Goal: Transaction & Acquisition: Purchase product/service

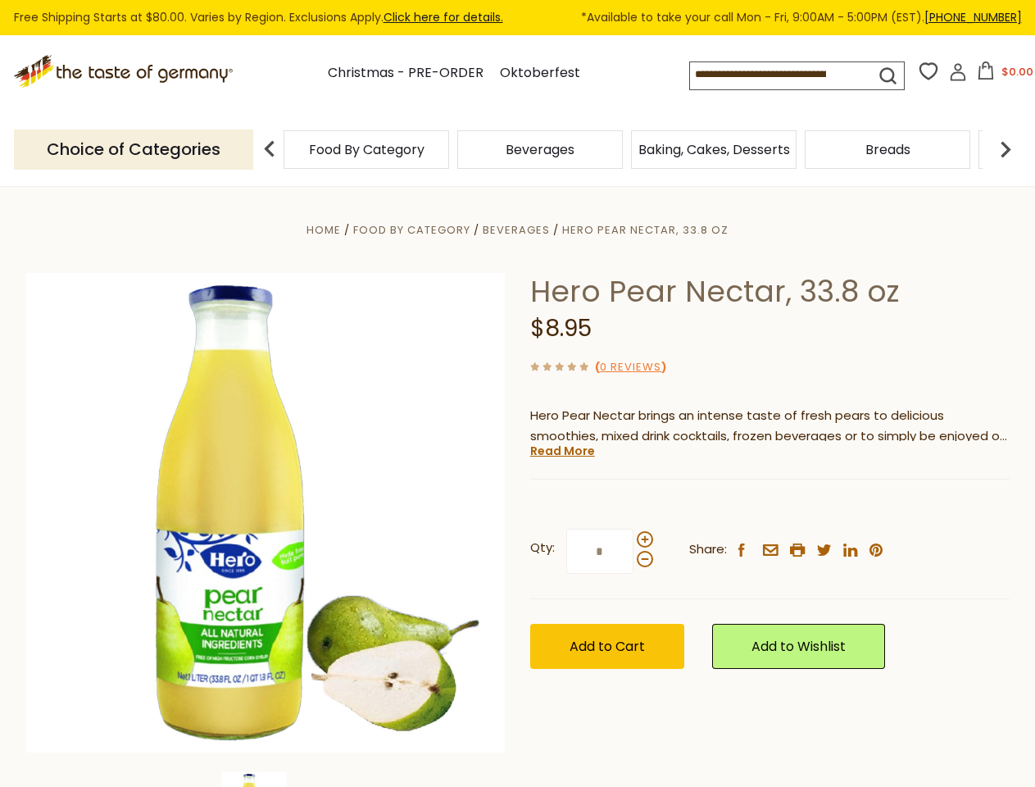
click at [517, 393] on div "Home Food By Category [GEOGRAPHIC_DATA] Hero Pear Nectar, 33.8 oz Hero Pear Nec…" at bounding box center [518, 535] width 1008 height 631
click at [785, 75] on input at bounding box center [768, 73] width 157 height 23
click at [1002, 75] on button "$0.00" at bounding box center [1005, 73] width 70 height 25
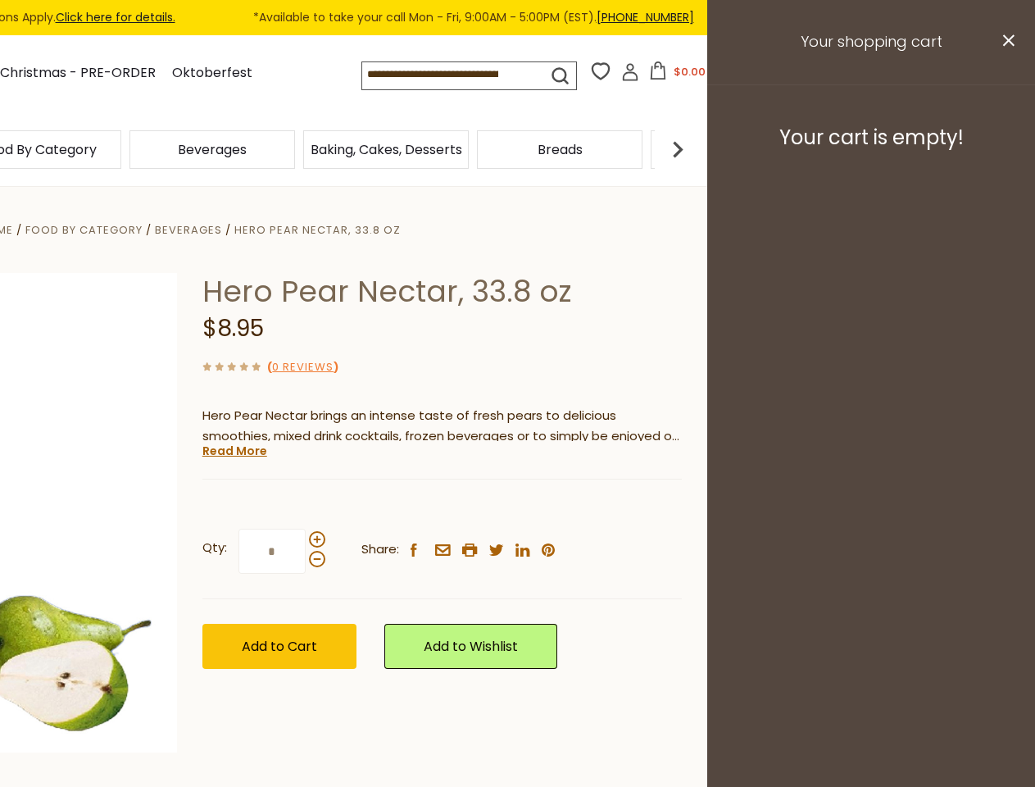
click at [299, 149] on div "Beverages" at bounding box center [212, 149] width 174 height 39
click at [1006, 149] on h3 "Your cart is empty!" at bounding box center [871, 137] width 287 height 25
click at [517, 487] on div "Hero Pear Nectar, 33.8 oz $8.95 ( 0 Reviews ) Hero Pear Nectar brings an intens…" at bounding box center [441, 489] width 479 height 433
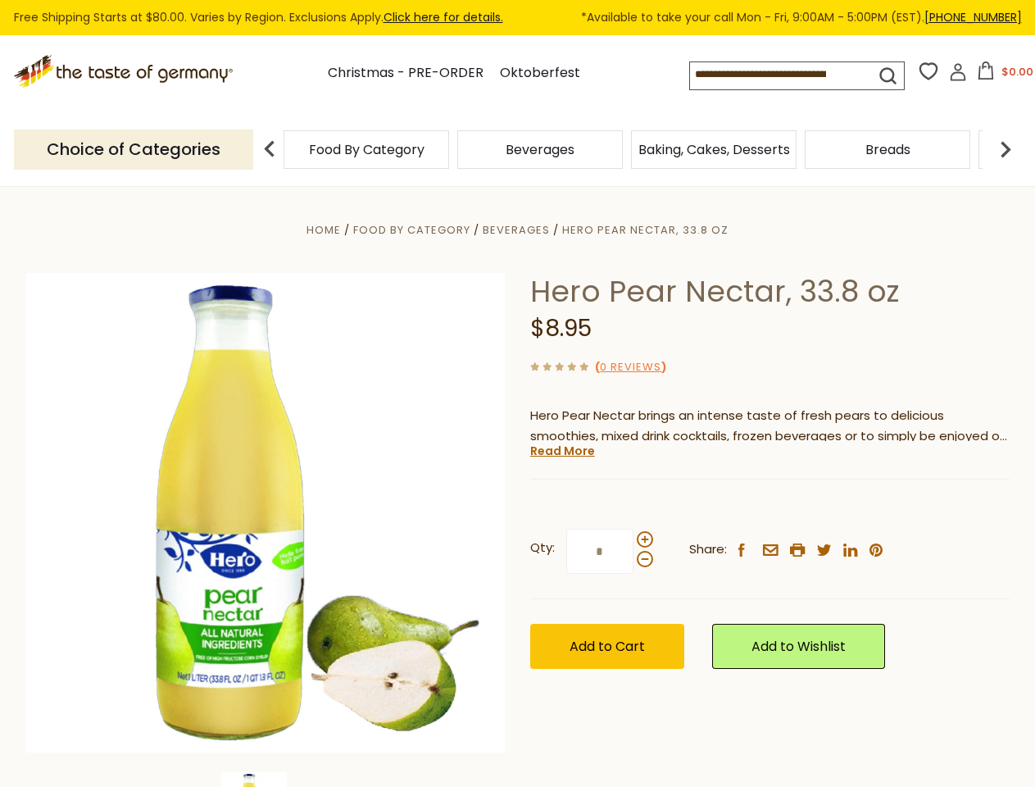
click at [266, 779] on div "Home Food By Category [GEOGRAPHIC_DATA] Hero Pear Nectar, 33.8 oz Hero Pear Nec…" at bounding box center [518, 535] width 1008 height 631
click at [561, 451] on link "Read More" at bounding box center [562, 451] width 65 height 16
